Goal: Find specific page/section: Find specific page/section

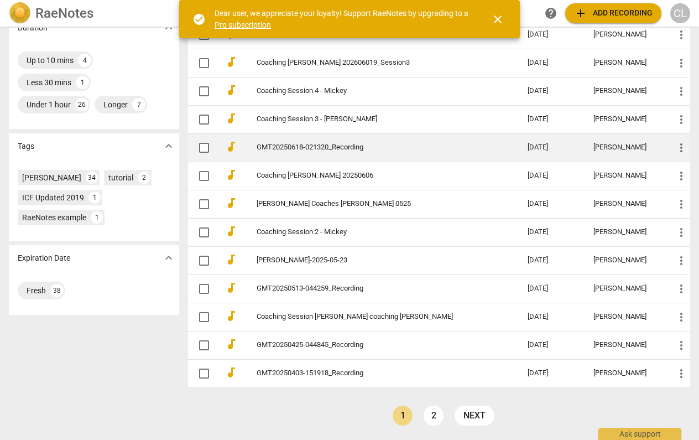
scroll to position [287, 0]
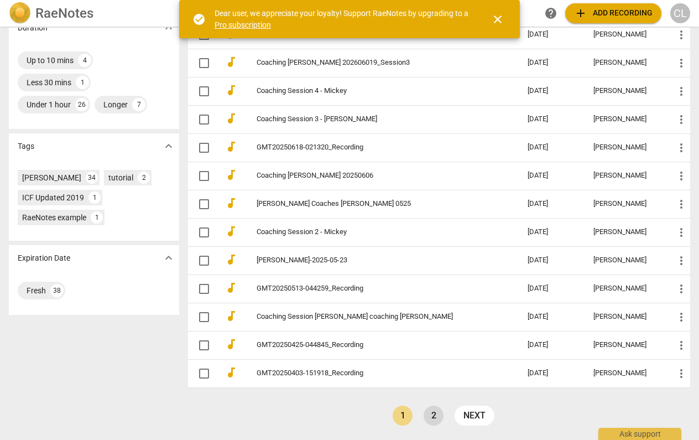
click at [432, 414] on link "2" at bounding box center [434, 416] width 20 height 20
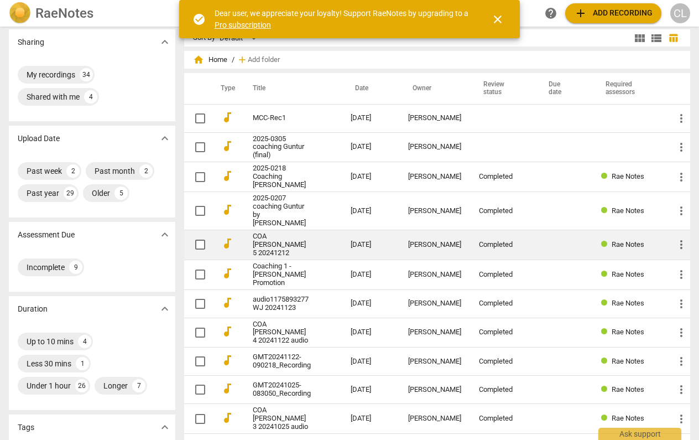
scroll to position [8, 0]
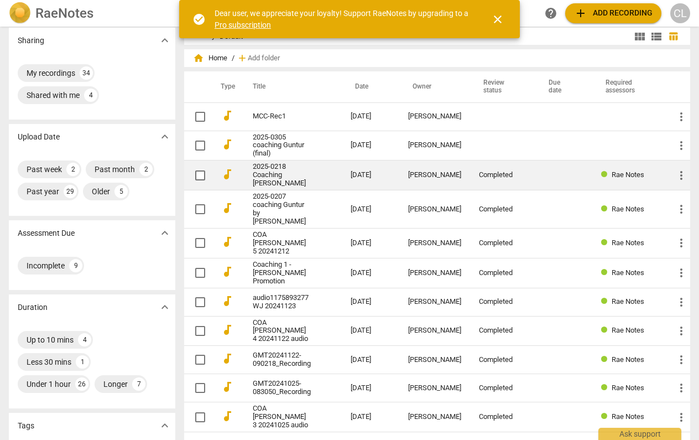
click at [302, 176] on link "2025-0218 Coaching [PERSON_NAME]" at bounding box center [282, 175] width 58 height 25
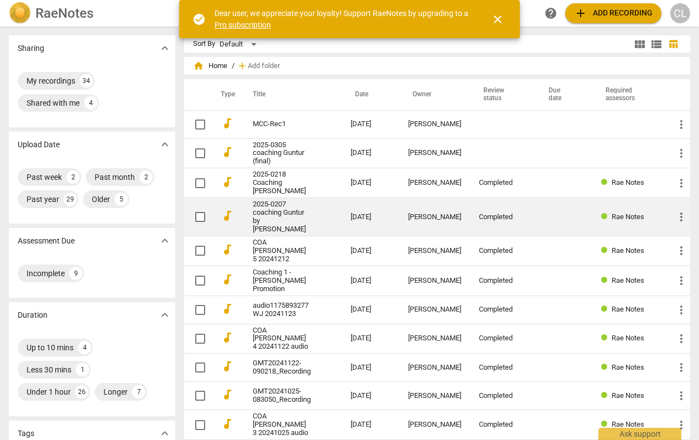
click at [279, 206] on link "2025-0207 coaching Guntur by [PERSON_NAME]" at bounding box center [282, 216] width 58 height 33
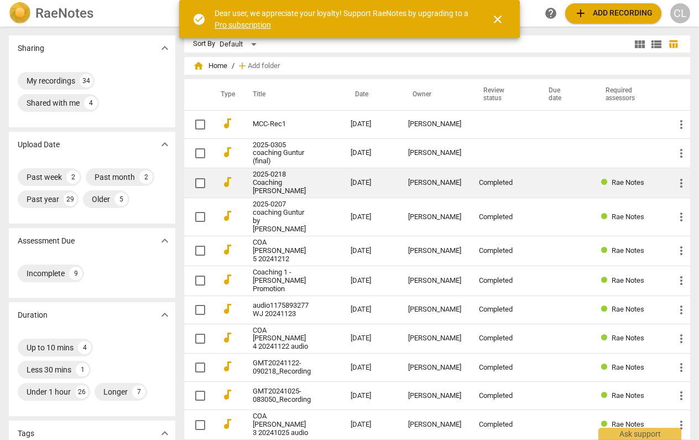
click at [283, 184] on link "2025-0218 Coaching [PERSON_NAME]" at bounding box center [282, 182] width 58 height 25
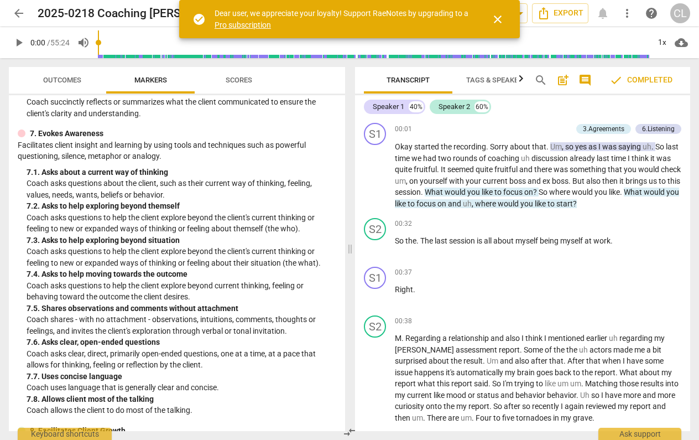
scroll to position [922, 0]
